Goal: Task Accomplishment & Management: Manage account settings

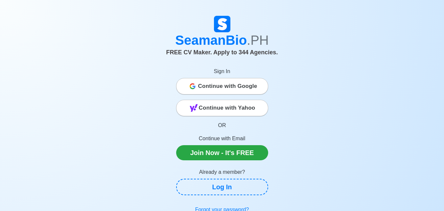
click at [236, 87] on span "Continue with Google" at bounding box center [227, 86] width 59 height 13
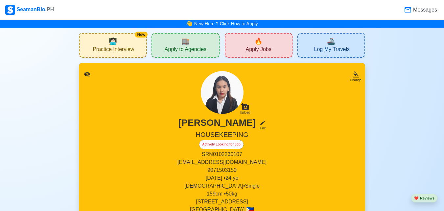
drag, startPoint x: 436, startPoint y: 0, endPoint x: 294, endPoint y: 10, distance: 142.1
click at [294, 10] on div "Messages" at bounding box center [247, 10] width 384 height 14
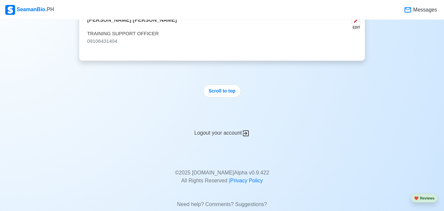
scroll to position [1346, 0]
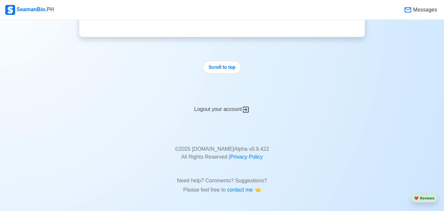
click at [223, 109] on div "Logout your account" at bounding box center [222, 105] width 286 height 16
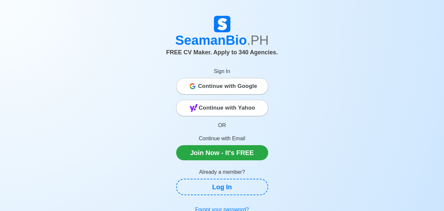
click at [233, 91] on span "Continue with Google" at bounding box center [227, 86] width 59 height 13
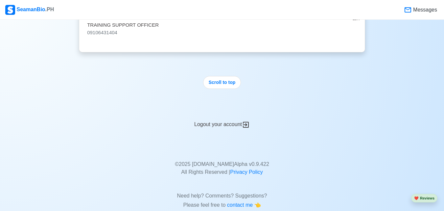
scroll to position [1346, 0]
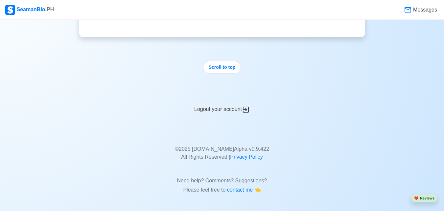
click at [247, 109] on icon at bounding box center [246, 110] width 6 height 6
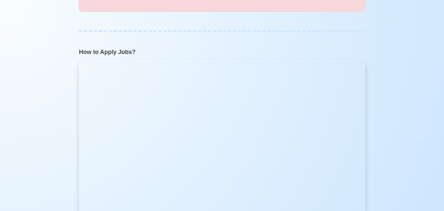
scroll to position [0, 0]
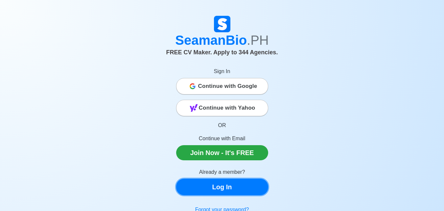
click at [226, 186] on link "Log In" at bounding box center [222, 187] width 92 height 16
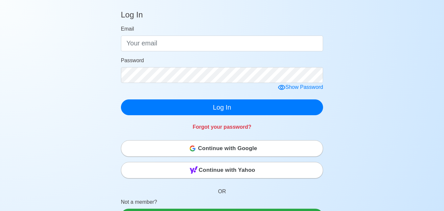
scroll to position [72, 0]
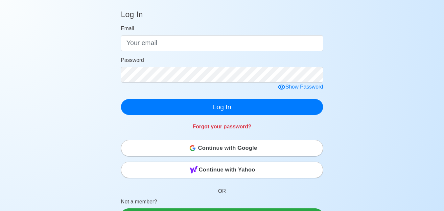
click at [229, 150] on span "Continue with Google" at bounding box center [227, 147] width 59 height 13
